Goal: Task Accomplishment & Management: Complete application form

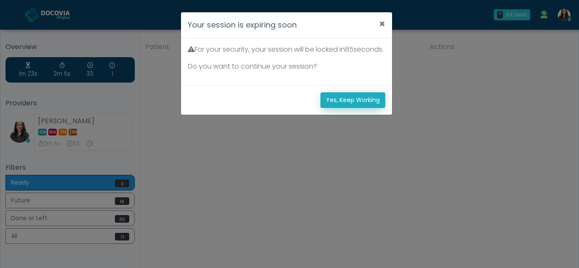
click at [361, 108] on button "Yes, Keep Working" at bounding box center [352, 100] width 65 height 16
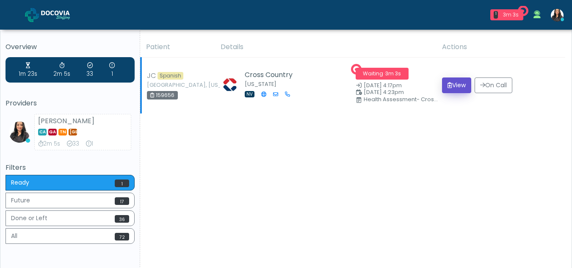
click at [453, 86] on button "View" at bounding box center [456, 86] width 29 height 16
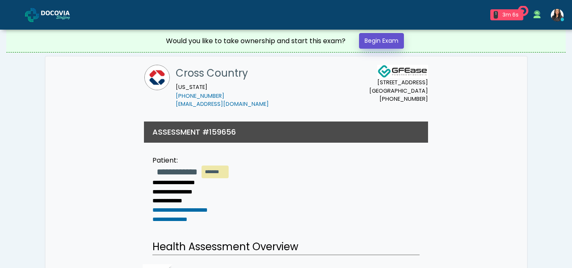
click at [376, 36] on link "Begin Exam" at bounding box center [381, 41] width 45 height 16
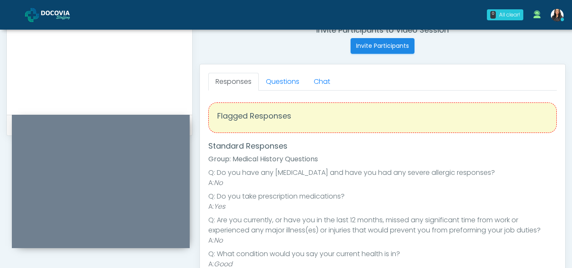
scroll to position [334, 0]
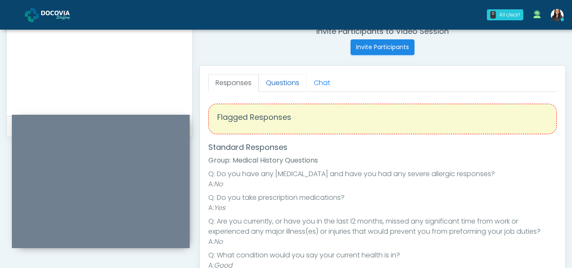
click at [287, 87] on link "Questions" at bounding box center [283, 83] width 48 height 18
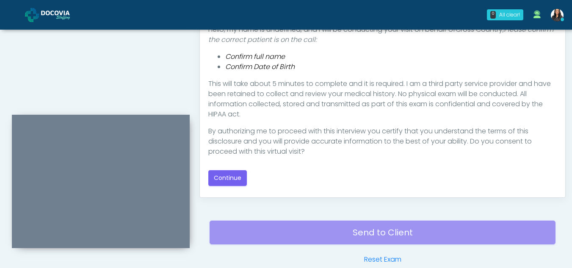
scroll to position [474, 0]
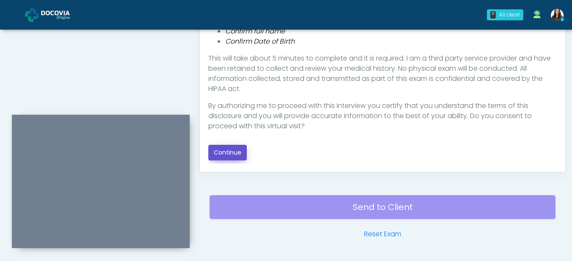
click at [235, 150] on button "Continue" at bounding box center [227, 153] width 39 height 16
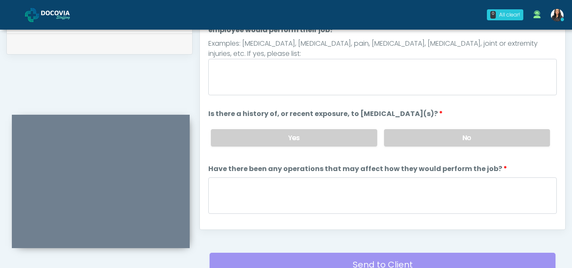
scroll to position [389, 0]
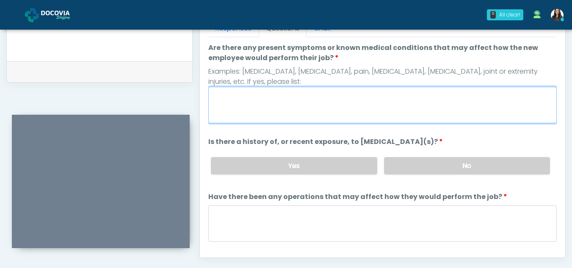
click at [264, 108] on textarea "Are there any present symptoms or known medical conditions that may affect how …" at bounding box center [382, 105] width 349 height 36
type textarea "**"
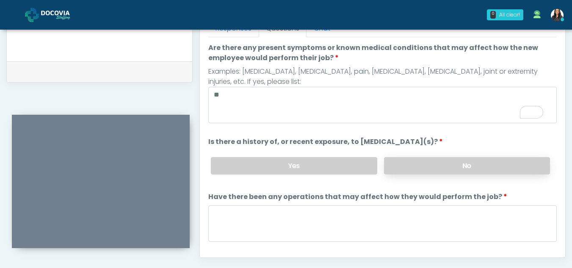
click at [457, 168] on label "No" at bounding box center [467, 165] width 166 height 17
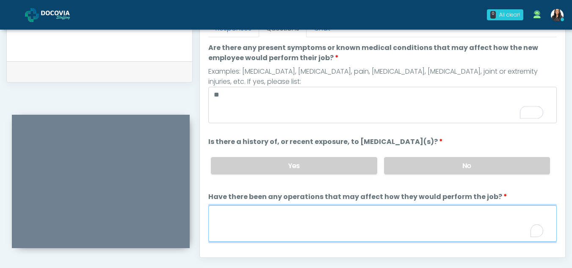
click at [282, 226] on textarea "Have there been any operations that may affect how they would perform the job?" at bounding box center [382, 223] width 349 height 36
type textarea "**"
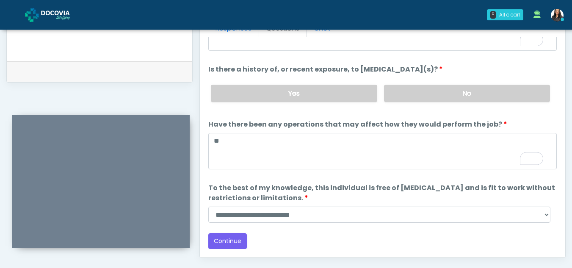
scroll to position [72, 0]
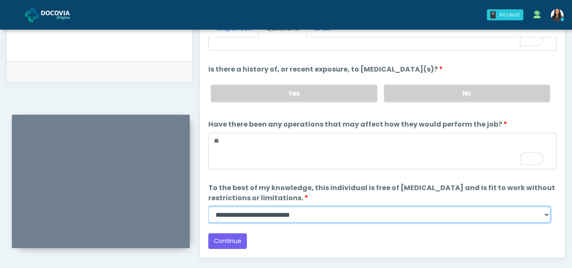
click at [546, 214] on select "**********" at bounding box center [379, 215] width 342 height 16
select select "******"
click at [208, 207] on select "**********" at bounding box center [379, 215] width 342 height 16
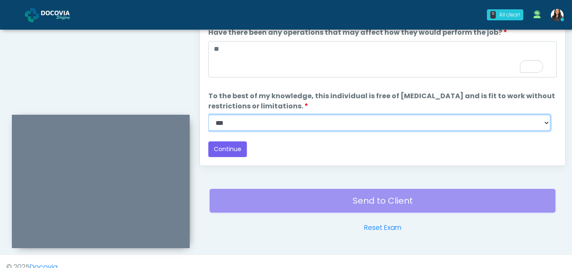
scroll to position [483, 0]
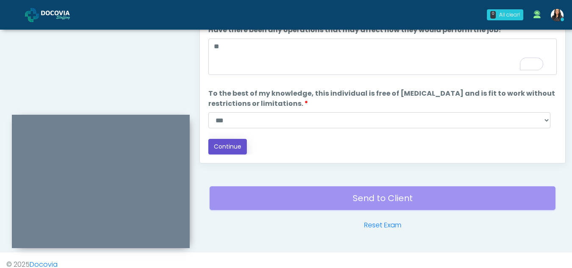
click at [228, 143] on button "Continue" at bounding box center [227, 147] width 39 height 16
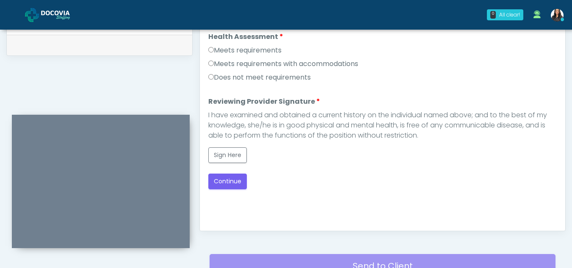
scroll to position [375, 0]
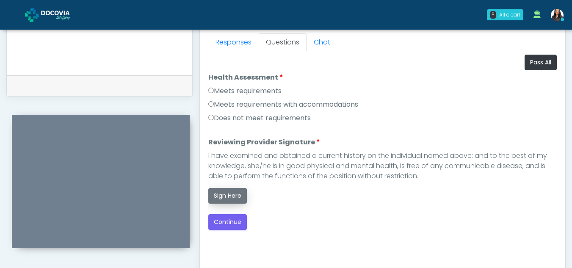
click at [227, 197] on button "Sign Here" at bounding box center [227, 196] width 39 height 16
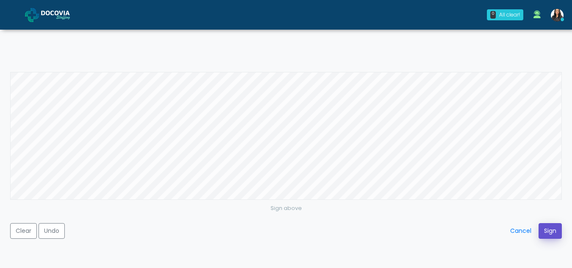
click at [548, 226] on button "Sign" at bounding box center [550, 231] width 23 height 16
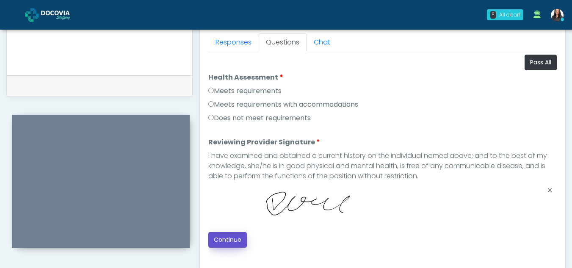
click at [234, 240] on button "Continue" at bounding box center [227, 240] width 39 height 16
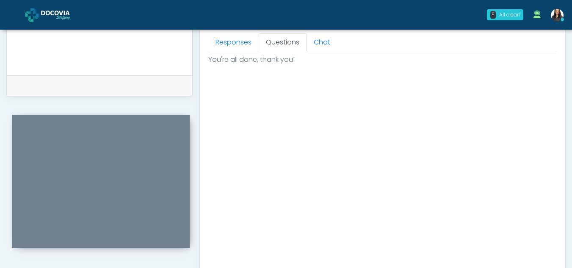
scroll to position [508, 0]
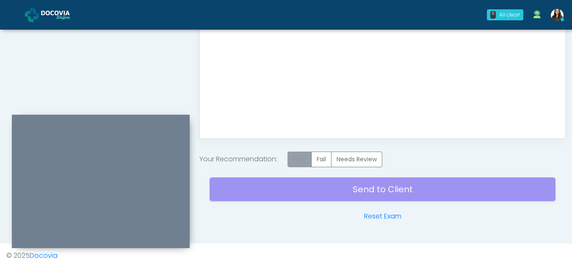
click at [306, 161] on label "Pass" at bounding box center [300, 160] width 24 height 16
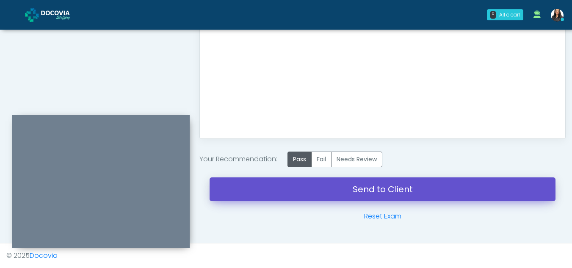
click at [362, 190] on link "Send to Client" at bounding box center [383, 189] width 346 height 24
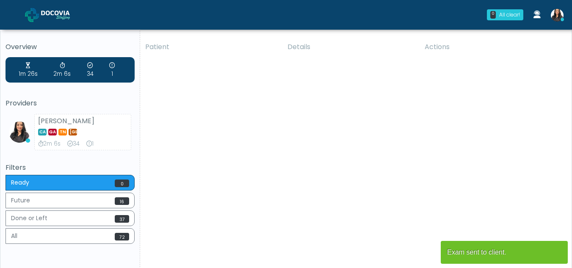
click at [362, 155] on div "Patient Details Actions JC Spanish Ceres, California 159656" at bounding box center [352, 157] width 425 height 241
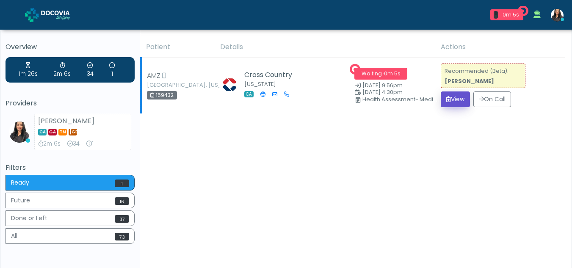
click at [457, 100] on button "View" at bounding box center [455, 99] width 29 height 16
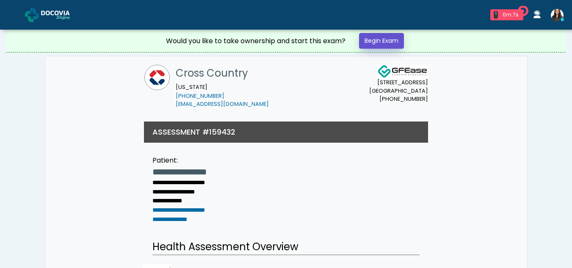
click at [380, 41] on link "Begin Exam" at bounding box center [381, 41] width 45 height 16
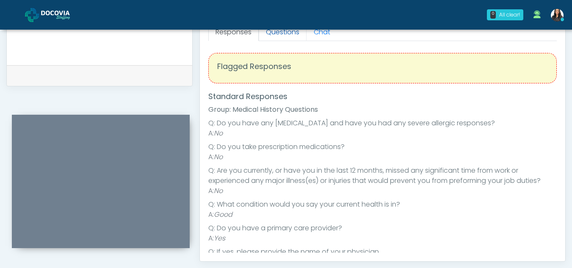
click at [281, 35] on link "Questions" at bounding box center [283, 32] width 48 height 18
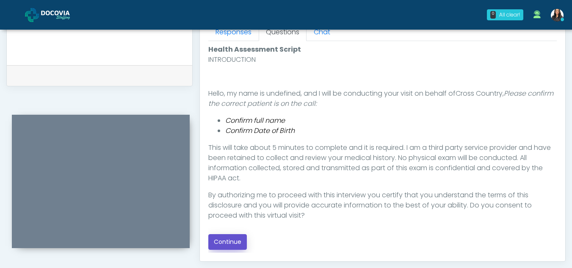
click at [233, 241] on button "Continue" at bounding box center [227, 242] width 39 height 16
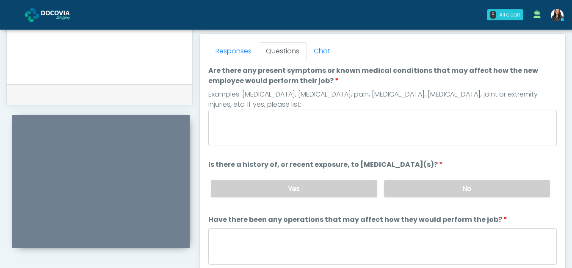
scroll to position [365, 0]
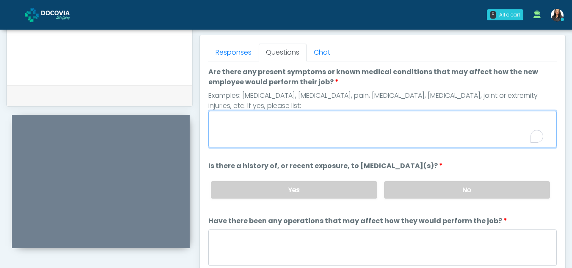
click at [294, 127] on textarea "Are there any present symptoms or known medical conditions that may affect how …" at bounding box center [382, 129] width 349 height 36
type textarea "**"
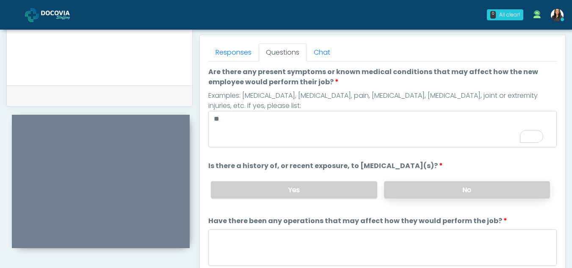
click at [487, 183] on label "No" at bounding box center [467, 189] width 166 height 17
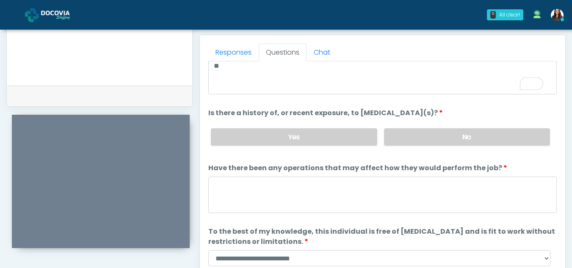
scroll to position [72, 0]
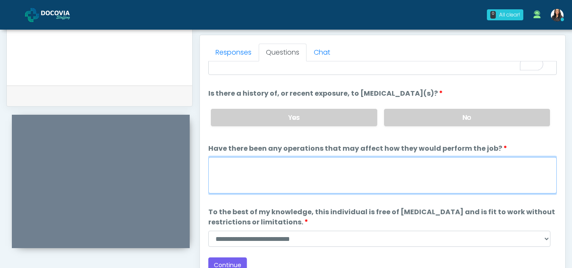
click at [293, 176] on textarea "Have there been any operations that may affect how they would perform the job?" at bounding box center [382, 175] width 349 height 36
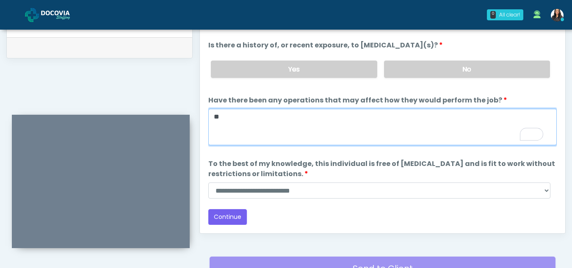
type textarea "**"
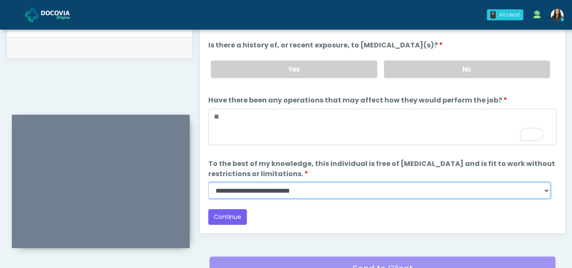
click at [546, 191] on select "**********" at bounding box center [379, 191] width 342 height 16
select select "******"
click at [208, 183] on select "**********" at bounding box center [379, 191] width 342 height 16
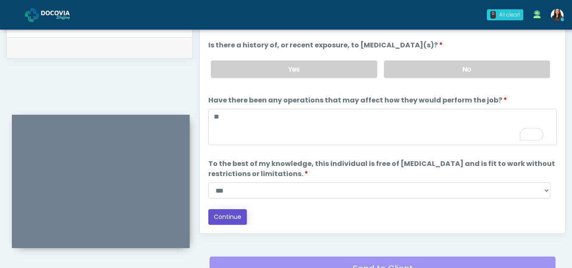
click at [227, 214] on button "Continue" at bounding box center [227, 217] width 39 height 16
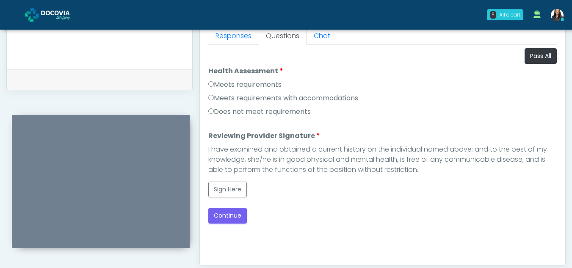
scroll to position [374, 0]
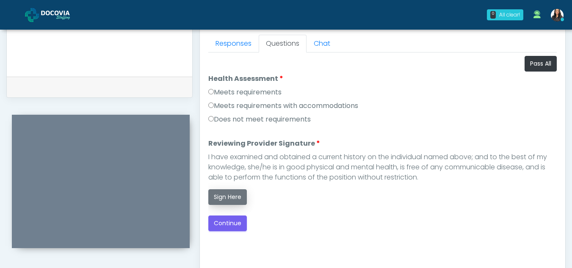
click at [227, 194] on button "Sign Here" at bounding box center [227, 197] width 39 height 16
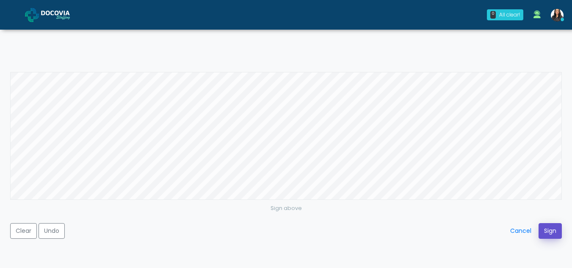
click at [552, 228] on button "Sign" at bounding box center [550, 231] width 23 height 16
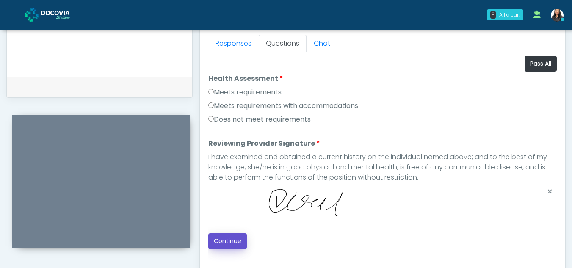
click at [233, 238] on button "Continue" at bounding box center [227, 241] width 39 height 16
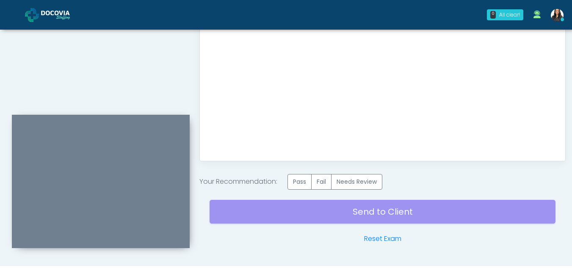
scroll to position [508, 0]
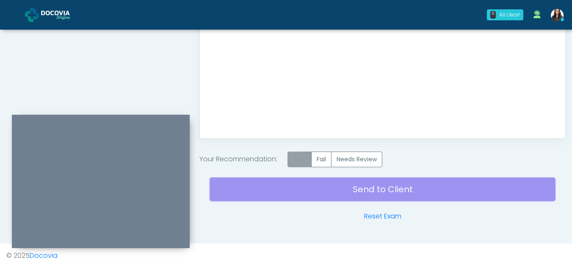
click at [305, 161] on label "Pass" at bounding box center [300, 160] width 24 height 16
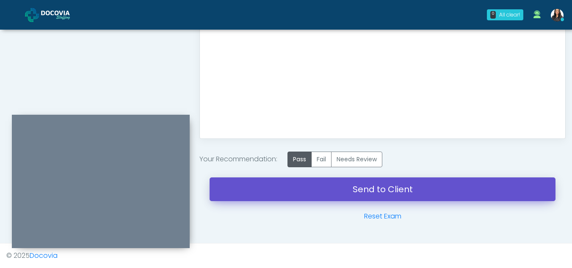
click at [376, 188] on link "Send to Client" at bounding box center [383, 189] width 346 height 24
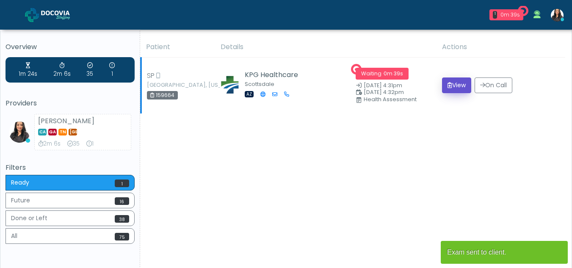
click at [462, 84] on button "View" at bounding box center [456, 86] width 29 height 16
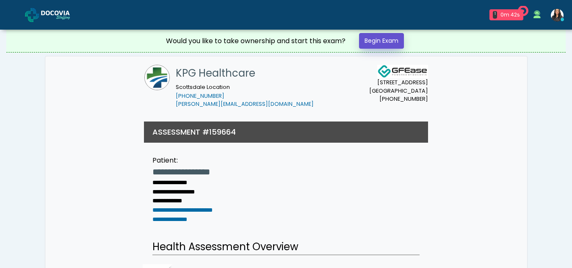
click at [380, 40] on link "Begin Exam" at bounding box center [381, 41] width 45 height 16
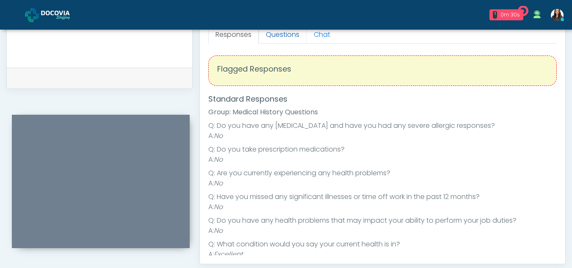
click at [282, 36] on link "Questions" at bounding box center [283, 35] width 48 height 18
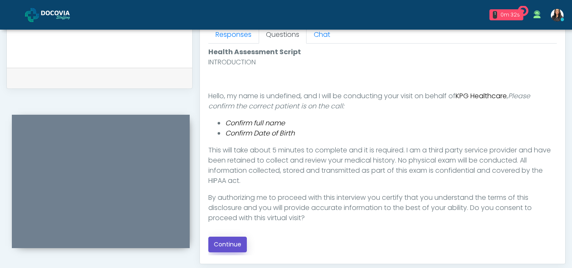
click at [232, 246] on button "Continue" at bounding box center [227, 245] width 39 height 16
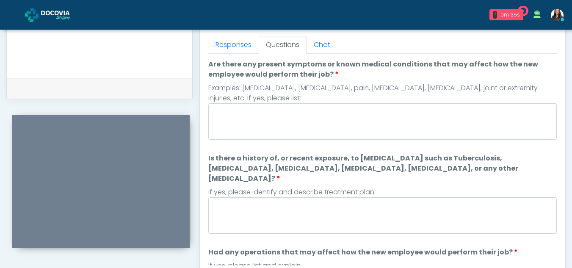
scroll to position [357, 0]
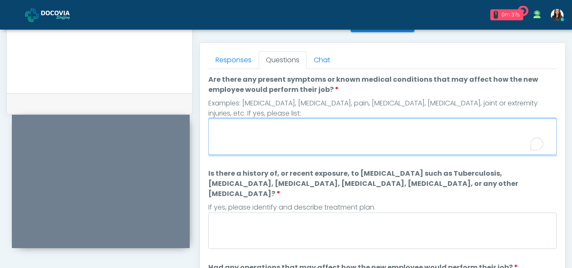
click at [299, 137] on textarea "Are there any present symptoms or known medical conditions that may affect how …" at bounding box center [382, 137] width 349 height 36
type textarea "**"
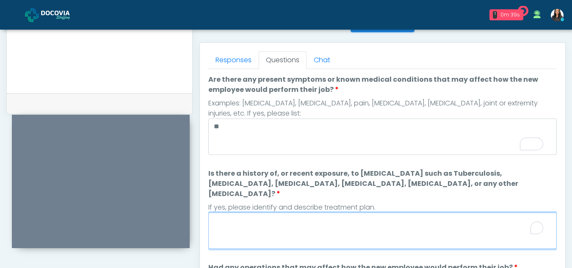
click at [285, 216] on textarea "Is there a history of, or recent exposure, to infectious diseases such as Tuber…" at bounding box center [382, 231] width 349 height 36
type textarea "*"
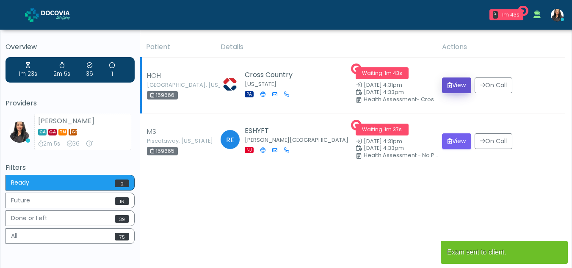
click at [450, 82] on button "View" at bounding box center [456, 86] width 29 height 16
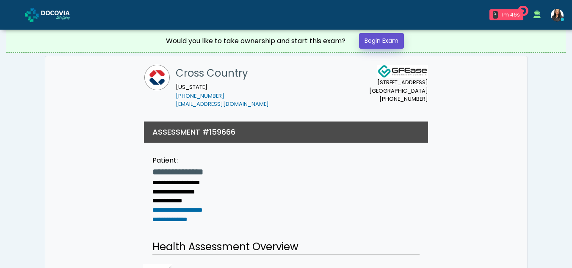
click at [377, 40] on link "Begin Exam" at bounding box center [381, 41] width 45 height 16
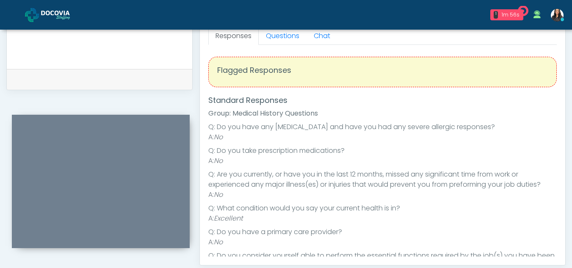
scroll to position [306, 0]
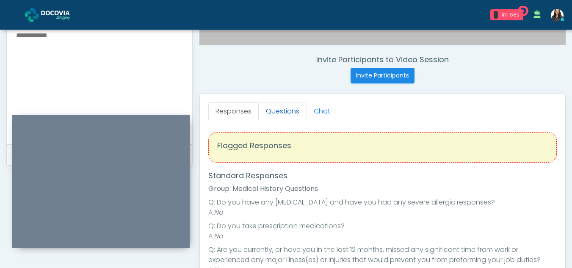
click at [303, 111] on link "Questions" at bounding box center [283, 111] width 48 height 18
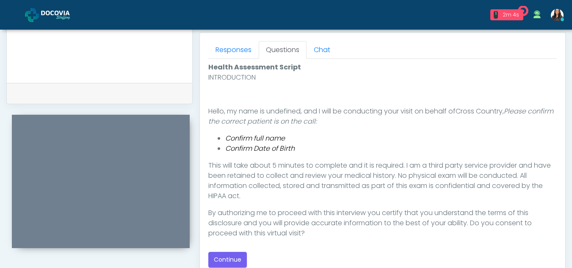
scroll to position [405, 0]
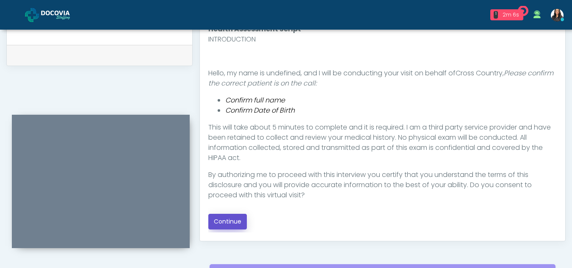
click at [236, 221] on button "Continue" at bounding box center [227, 222] width 39 height 16
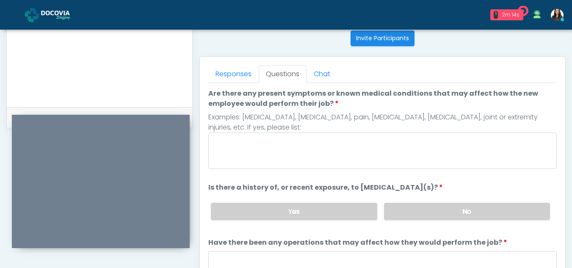
scroll to position [352, 0]
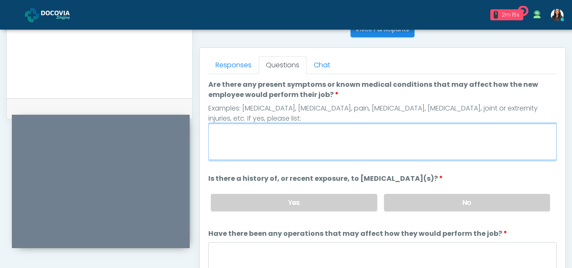
click at [283, 149] on textarea "Are there any present symptoms or known medical conditions that may affect how …" at bounding box center [382, 142] width 349 height 36
type textarea "**"
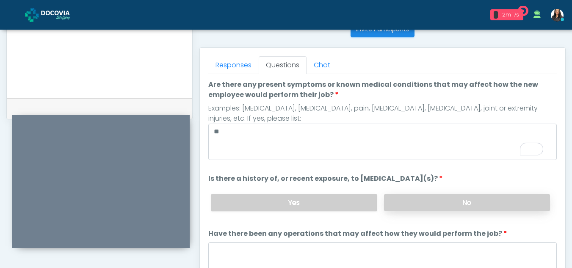
click at [462, 200] on label "No" at bounding box center [467, 202] width 166 height 17
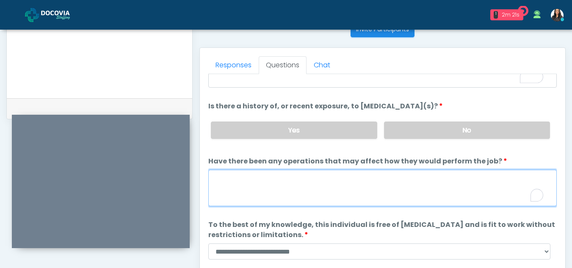
click at [276, 188] on textarea "Have there been any operations that may affect how they would perform the job?" at bounding box center [382, 188] width 349 height 36
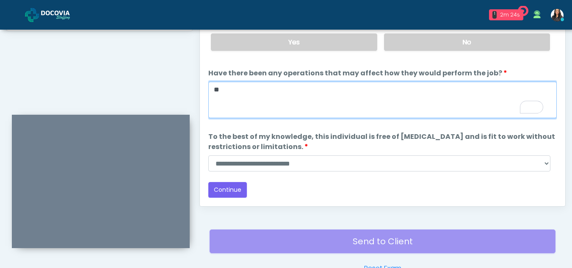
type textarea "**"
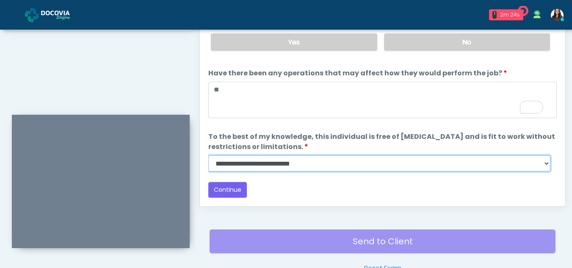
click at [547, 162] on select "**********" at bounding box center [379, 163] width 342 height 16
select select "******"
click at [208, 155] on select "**********" at bounding box center [379, 163] width 342 height 16
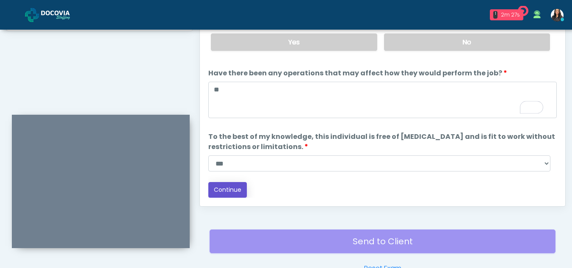
click at [226, 187] on button "Continue" at bounding box center [227, 190] width 39 height 16
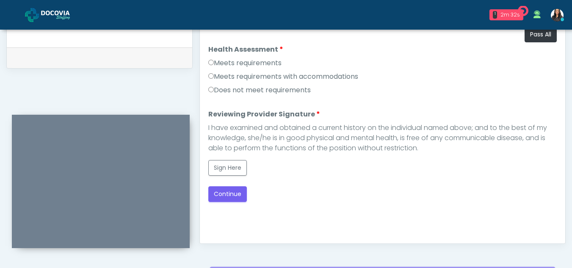
scroll to position [395, 0]
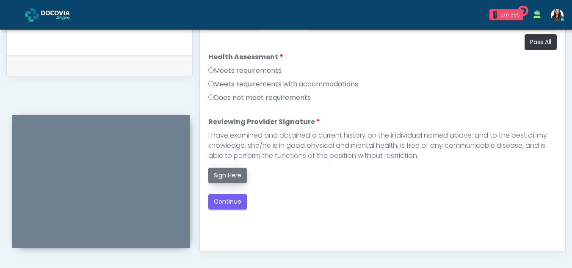
click at [233, 174] on button "Sign Here" at bounding box center [227, 176] width 39 height 16
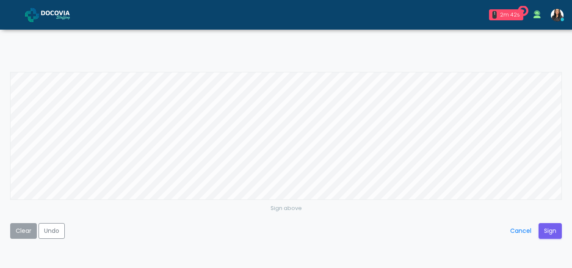
click at [30, 235] on button "Clear" at bounding box center [23, 231] width 27 height 16
click at [549, 227] on button "Sign" at bounding box center [550, 231] width 23 height 16
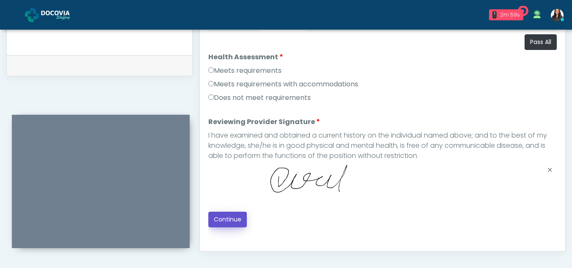
click at [237, 216] on button "Continue" at bounding box center [227, 220] width 39 height 16
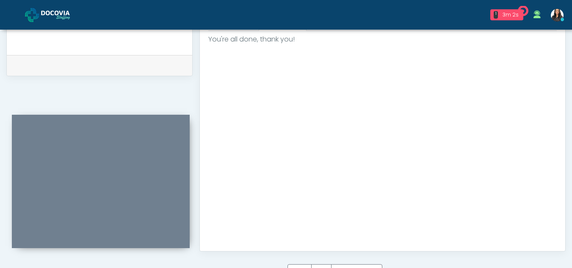
scroll to position [508, 0]
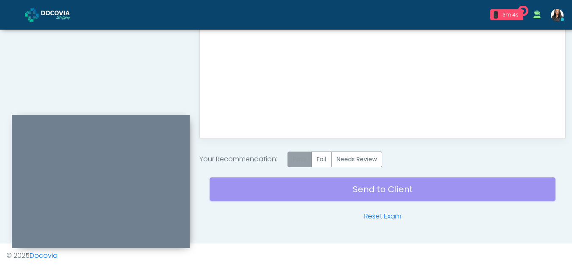
click at [302, 158] on label "Pass" at bounding box center [300, 160] width 24 height 16
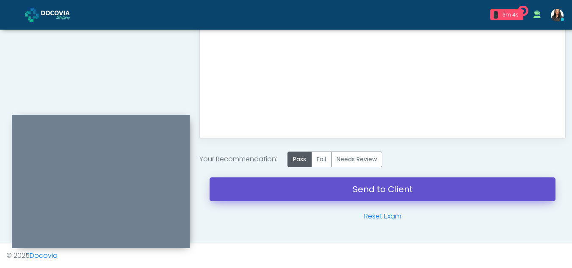
click at [358, 185] on link "Send to Client" at bounding box center [383, 189] width 346 height 24
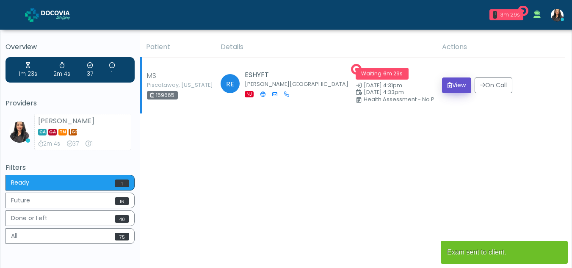
click at [448, 86] on button "View" at bounding box center [456, 86] width 29 height 16
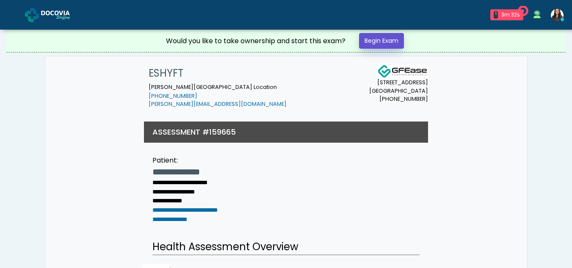
click at [369, 39] on link "Begin Exam" at bounding box center [381, 41] width 45 height 16
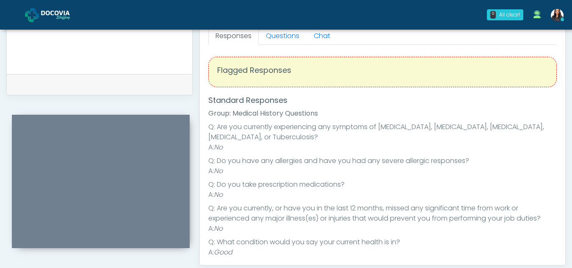
scroll to position [343, 0]
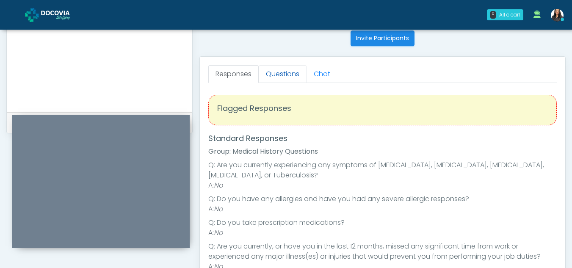
click at [294, 66] on link "Questions" at bounding box center [283, 74] width 48 height 18
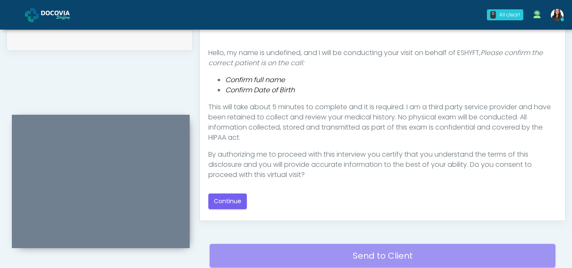
scroll to position [421, 0]
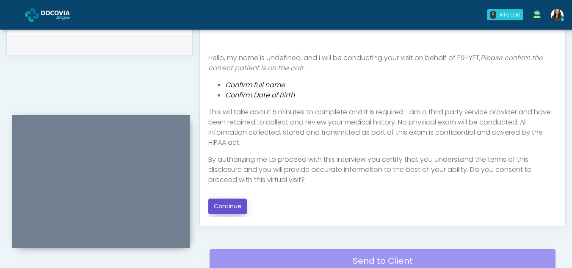
click at [222, 208] on button "Continue" at bounding box center [227, 207] width 39 height 16
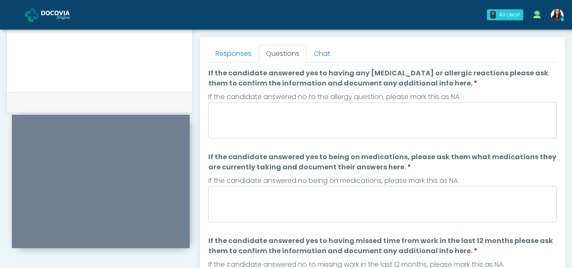
scroll to position [344, 0]
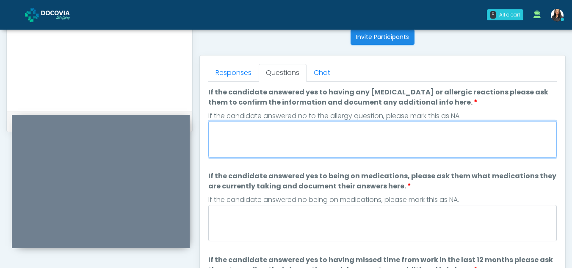
click at [313, 130] on textarea "If the candidate answered yes to having any [MEDICAL_DATA] or allergic reaction…" at bounding box center [382, 139] width 349 height 36
type textarea "**"
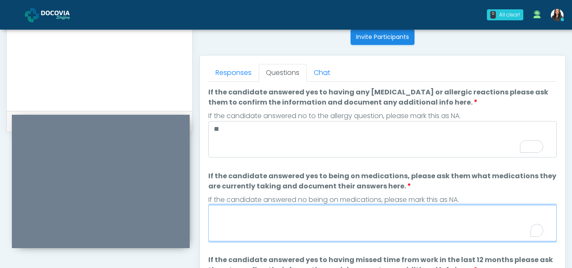
click at [280, 225] on textarea "If the candidate answered yes to being on medications, please ask them what med…" at bounding box center [382, 223] width 349 height 36
type textarea "**"
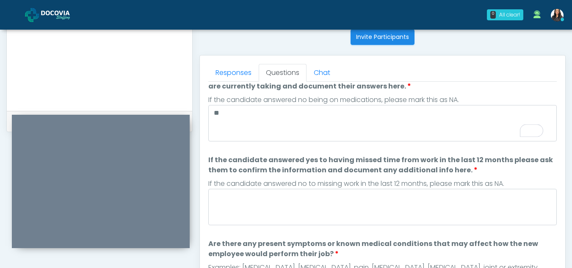
scroll to position [0, 0]
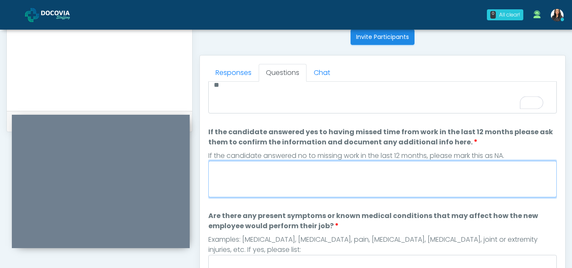
click at [296, 177] on textarea "If the candidate answered yes to having missed time from work in the last 12 mo…" at bounding box center [382, 179] width 349 height 36
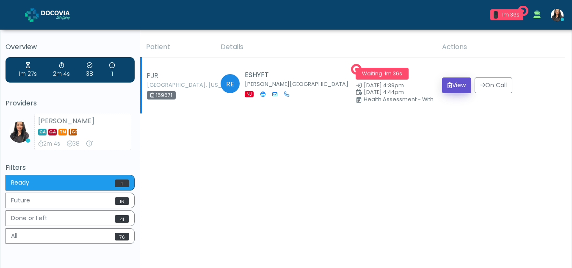
click at [455, 86] on button "View" at bounding box center [456, 86] width 29 height 16
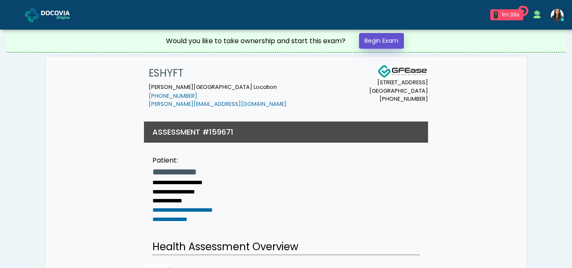
click at [385, 42] on link "Begin Exam" at bounding box center [381, 41] width 45 height 16
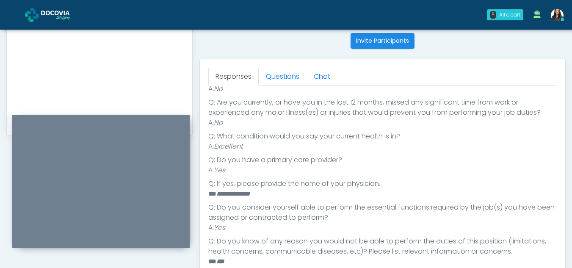
scroll to position [334, 0]
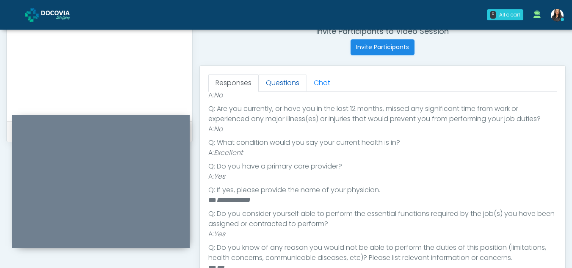
click at [280, 80] on link "Questions" at bounding box center [283, 83] width 48 height 18
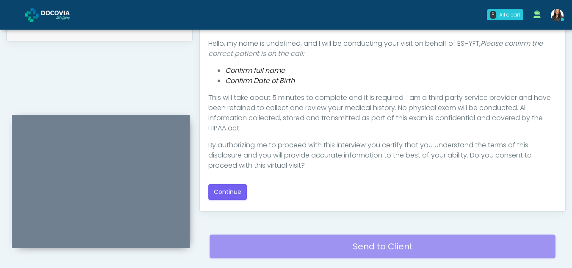
scroll to position [451, 0]
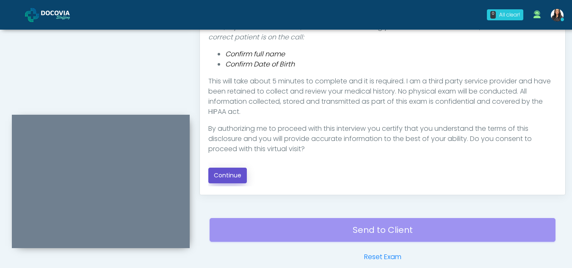
click at [222, 175] on button "Continue" at bounding box center [227, 176] width 39 height 16
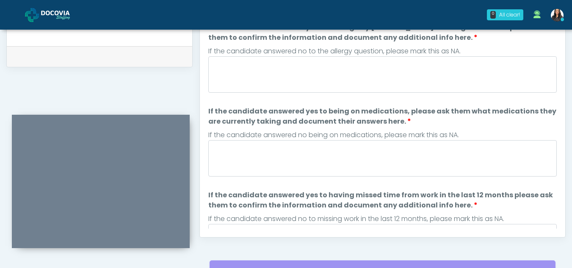
scroll to position [385, 0]
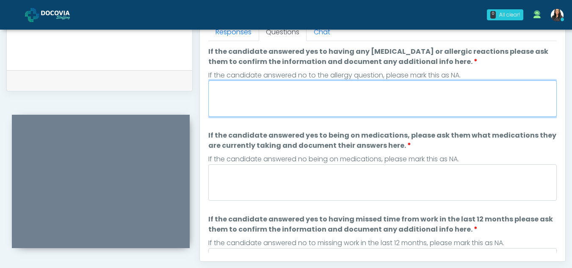
click at [258, 97] on textarea "If the candidate answered yes to having any allergies or allergic reactions ple…" at bounding box center [382, 98] width 349 height 36
type textarea "**"
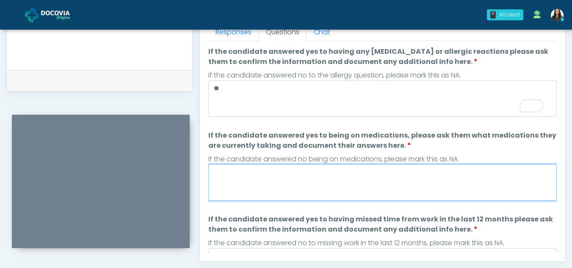
click at [274, 193] on textarea "If the candidate answered yes to being on medications, please ask them what med…" at bounding box center [382, 182] width 349 height 36
type textarea "**"
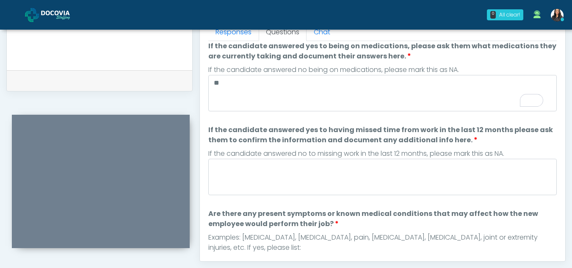
scroll to position [161, 0]
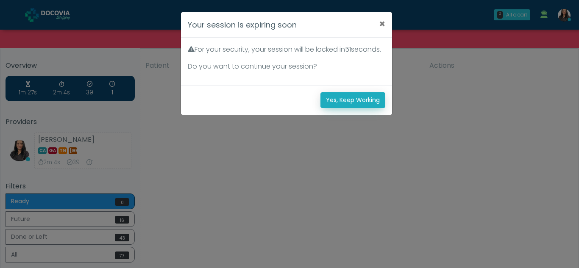
click at [363, 106] on button "Yes, Keep Working" at bounding box center [352, 100] width 65 height 16
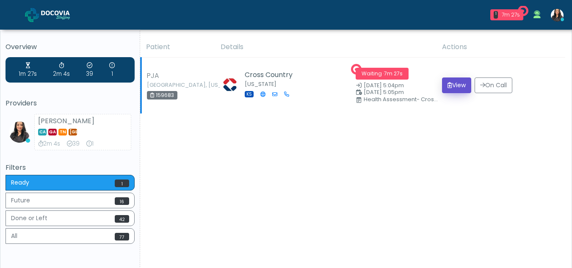
click at [452, 86] on button "View" at bounding box center [456, 86] width 29 height 16
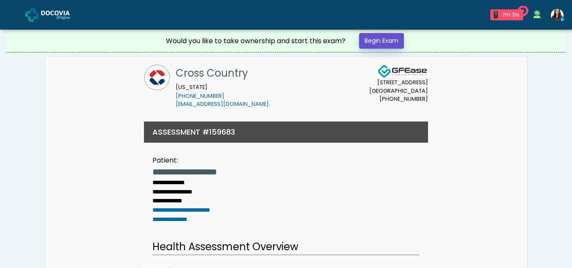
click at [378, 40] on link "Begin Exam" at bounding box center [381, 41] width 45 height 16
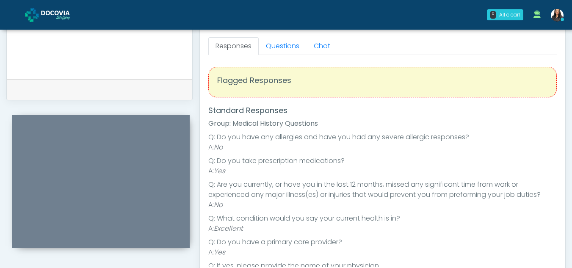
scroll to position [370, 0]
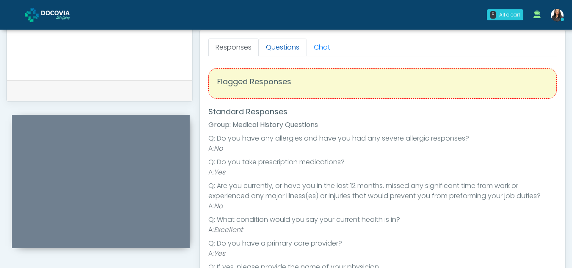
click at [287, 53] on link "Questions" at bounding box center [283, 48] width 48 height 18
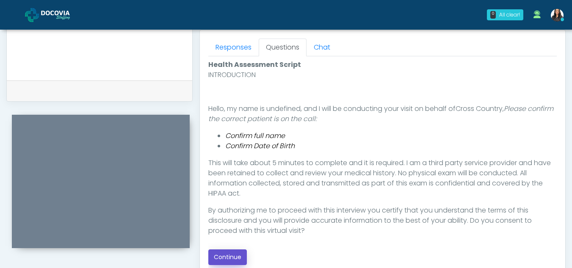
click at [230, 258] on button "Continue" at bounding box center [227, 257] width 39 height 16
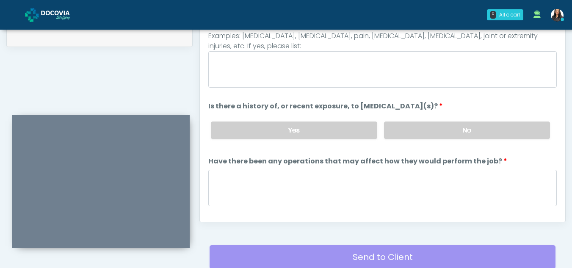
scroll to position [421, 0]
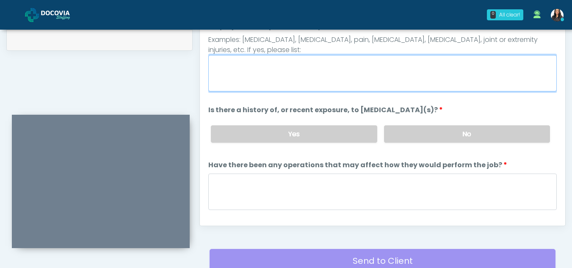
click at [271, 72] on textarea "Are there any present symptoms or known medical conditions that may affect how …" at bounding box center [382, 73] width 349 height 36
type textarea "**"
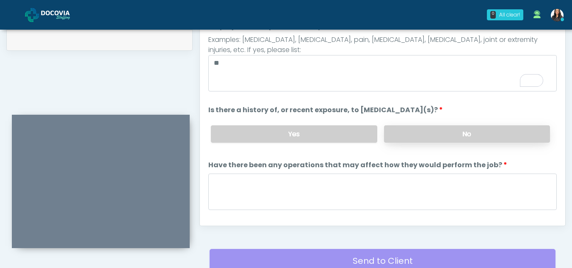
click at [500, 138] on label "No" at bounding box center [467, 133] width 166 height 17
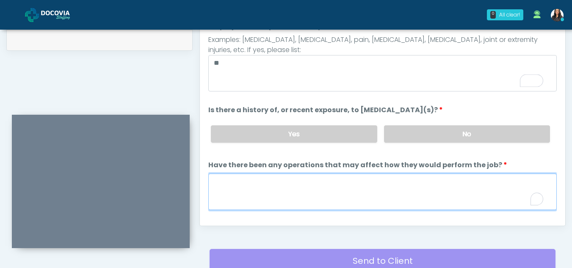
click at [285, 200] on textarea "Have there been any operations that may affect how they would perform the job?" at bounding box center [382, 192] width 349 height 36
type textarea "**"
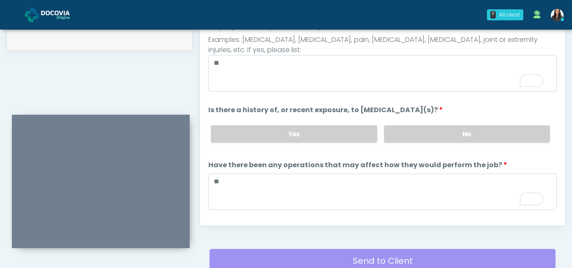
scroll to position [72, 0]
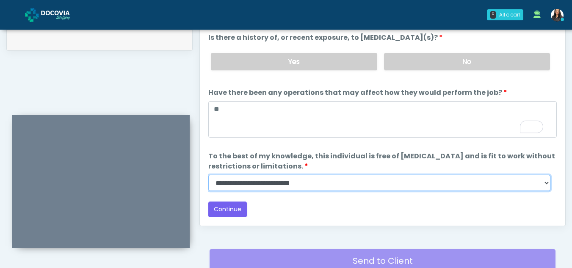
click at [546, 185] on select "**********" at bounding box center [379, 183] width 342 height 16
select select "******"
click at [208, 175] on select "**********" at bounding box center [379, 183] width 342 height 16
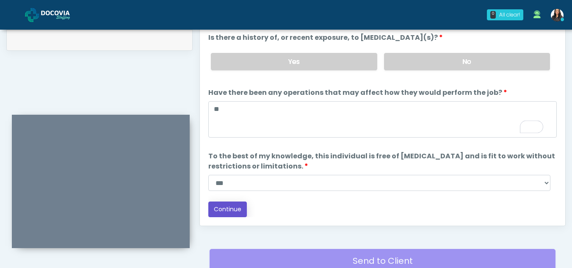
click at [231, 208] on button "Continue" at bounding box center [227, 210] width 39 height 16
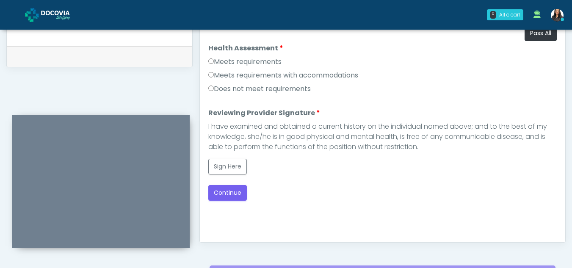
scroll to position [391, 0]
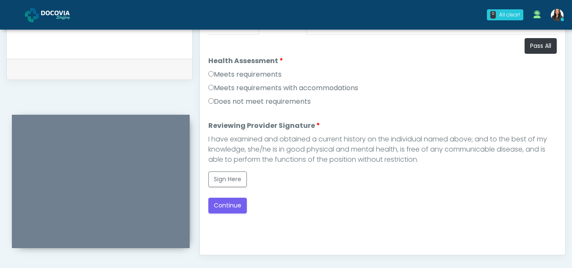
click at [212, 77] on label "Meets requirements" at bounding box center [244, 74] width 73 height 10
click at [231, 180] on button "Sign Here" at bounding box center [227, 180] width 39 height 16
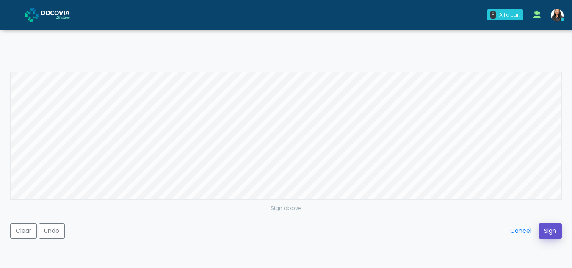
click at [550, 230] on button "Sign" at bounding box center [550, 231] width 23 height 16
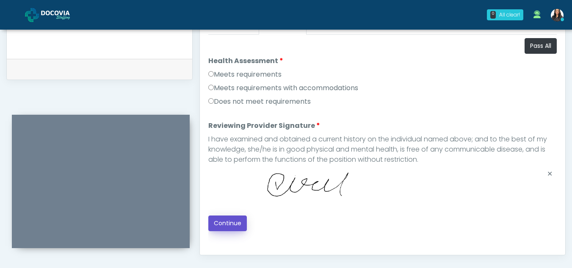
click at [224, 221] on button "Continue" at bounding box center [227, 224] width 39 height 16
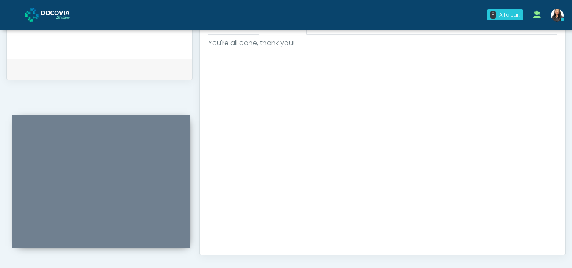
scroll to position [508, 0]
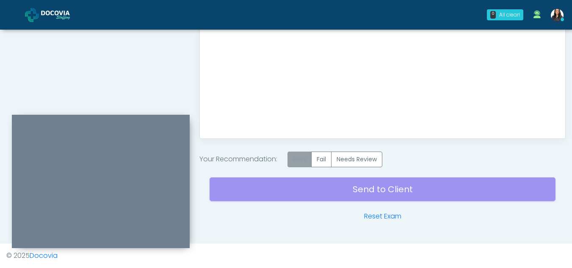
click at [297, 161] on label "Pass" at bounding box center [300, 160] width 24 height 16
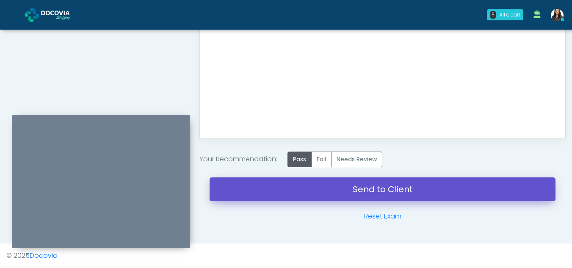
click at [356, 188] on link "Send to Client" at bounding box center [383, 189] width 346 height 24
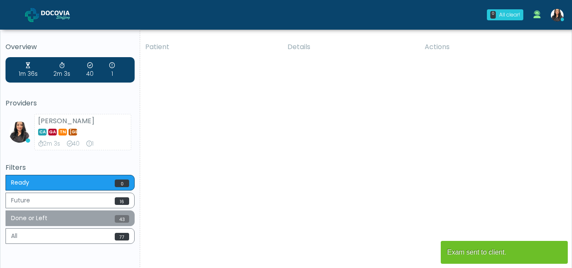
click at [81, 218] on button "Done or Left 43" at bounding box center [70, 218] width 129 height 16
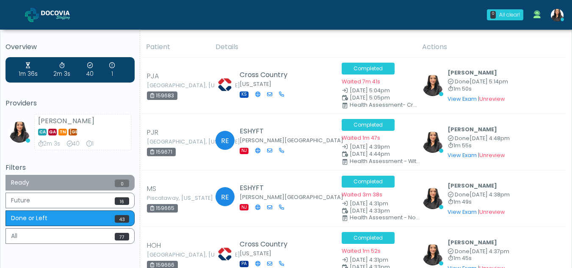
click at [50, 178] on button "Ready 0" at bounding box center [70, 183] width 129 height 16
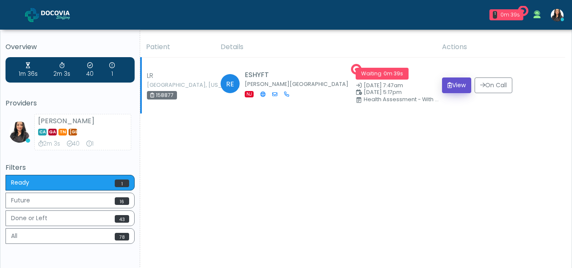
click at [457, 86] on button "View" at bounding box center [456, 86] width 29 height 16
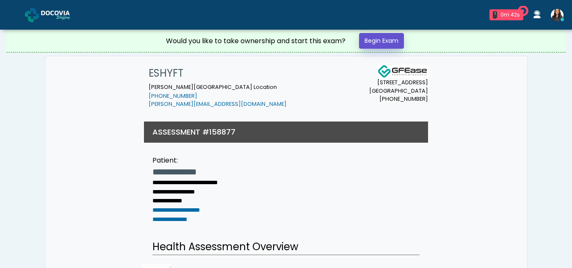
click at [387, 39] on link "Begin Exam" at bounding box center [381, 41] width 45 height 16
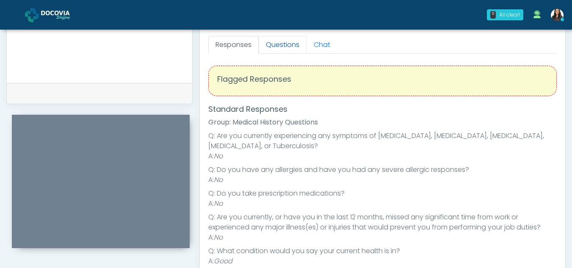
click at [280, 49] on link "Questions" at bounding box center [283, 45] width 48 height 18
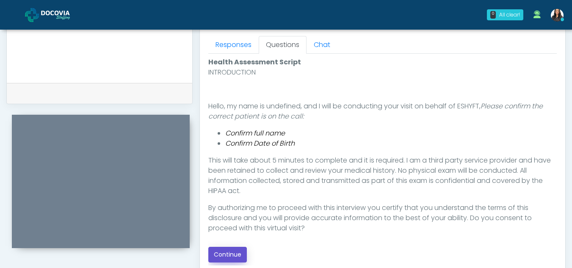
click at [233, 255] on button "Continue" at bounding box center [227, 255] width 39 height 16
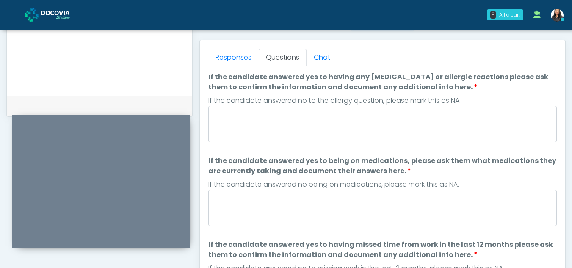
scroll to position [343, 0]
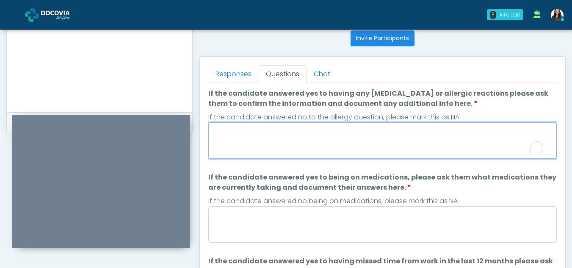
click at [349, 137] on textarea "If the candidate answered yes to having any allergies or allergic reactions ple…" at bounding box center [382, 140] width 349 height 36
type textarea "**"
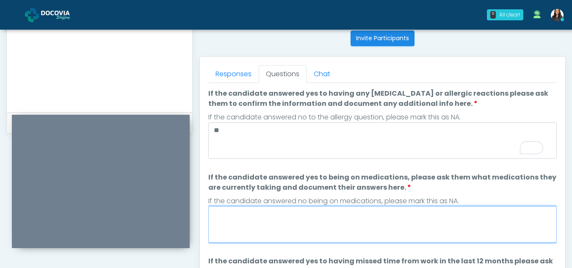
click at [330, 232] on textarea "If the candidate answered yes to being on medications, please ask them what med…" at bounding box center [382, 224] width 349 height 36
type textarea "*"
